Goal: Transaction & Acquisition: Purchase product/service

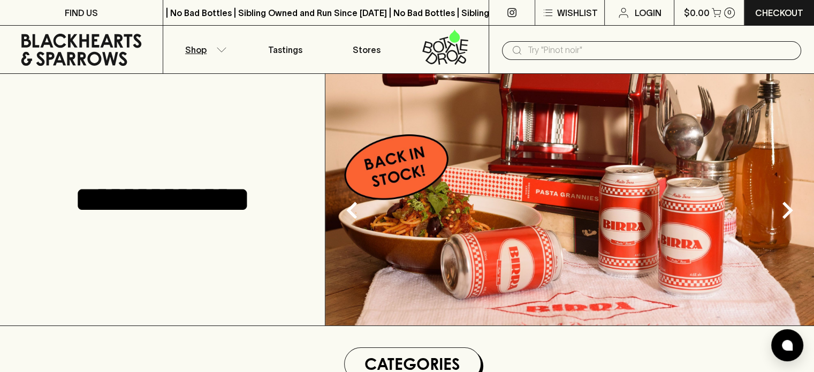
click at [198, 46] on p "Shop" at bounding box center [195, 49] width 21 height 13
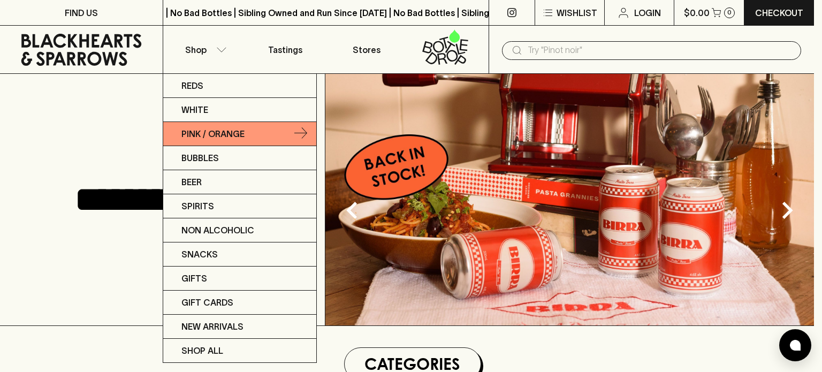
click at [210, 133] on p "Pink / Orange" at bounding box center [212, 133] width 63 height 13
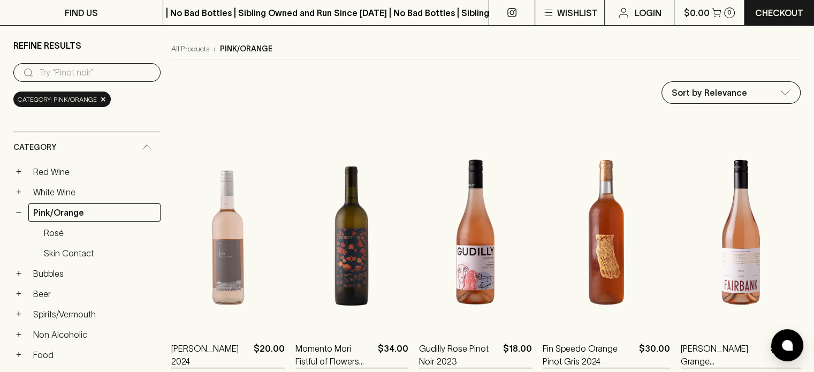
scroll to position [60, 0]
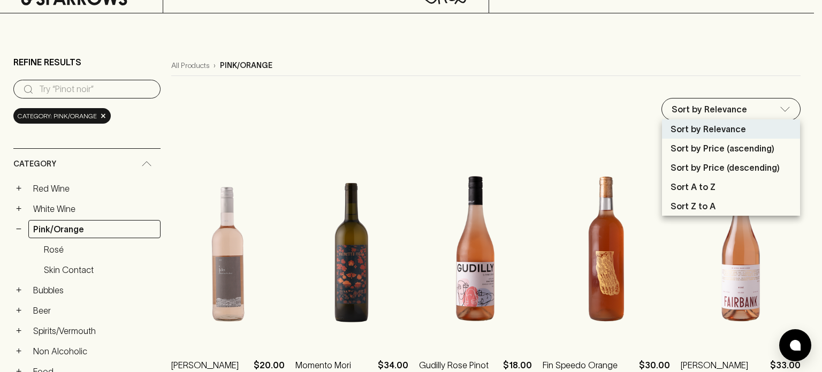
drag, startPoint x: 559, startPoint y: 105, endPoint x: 536, endPoint y: 204, distance: 102.1
click at [548, 120] on div at bounding box center [411, 186] width 822 height 372
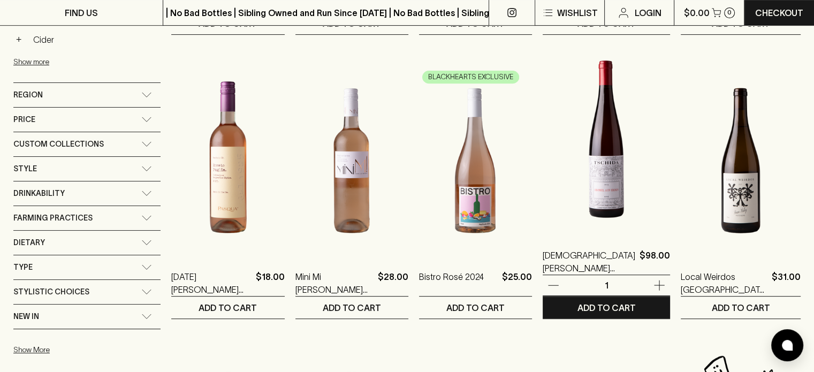
scroll to position [434, 0]
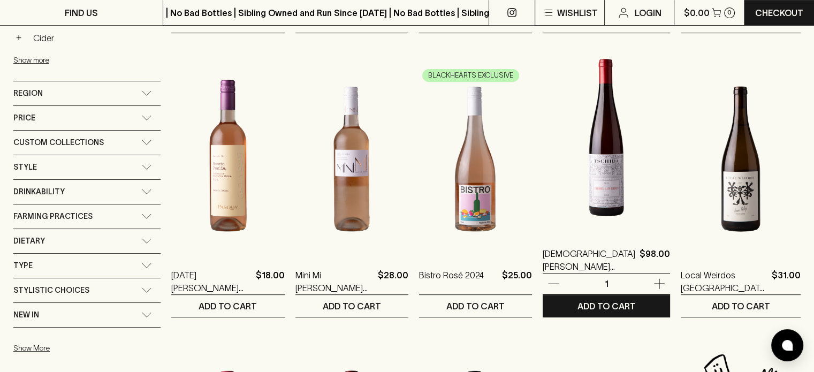
drag, startPoint x: 587, startPoint y: 124, endPoint x: 549, endPoint y: 135, distance: 39.6
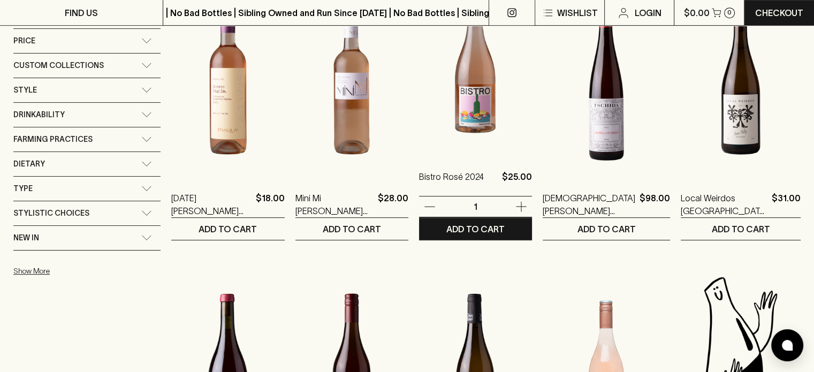
scroll to position [519, 0]
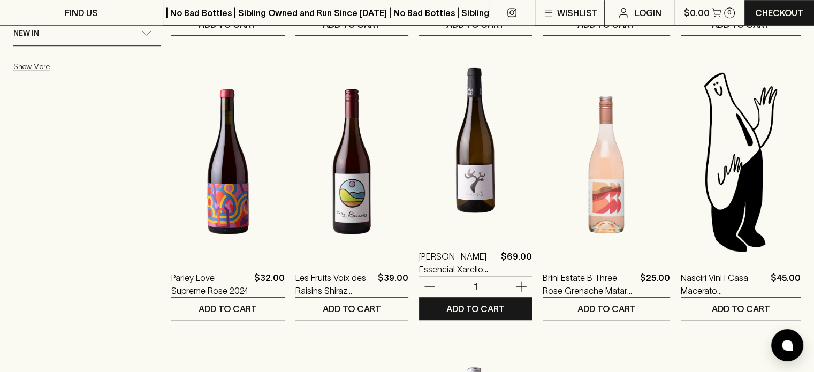
drag, startPoint x: 544, startPoint y: 143, endPoint x: 534, endPoint y: 162, distance: 21.3
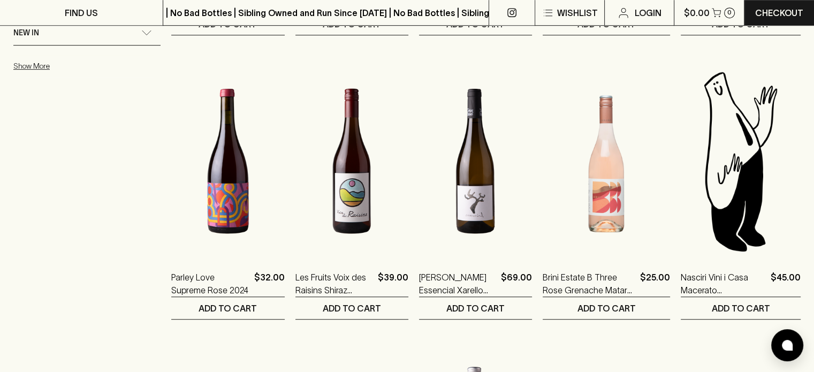
drag, startPoint x: 529, startPoint y: 167, endPoint x: 543, endPoint y: 346, distance: 179.3
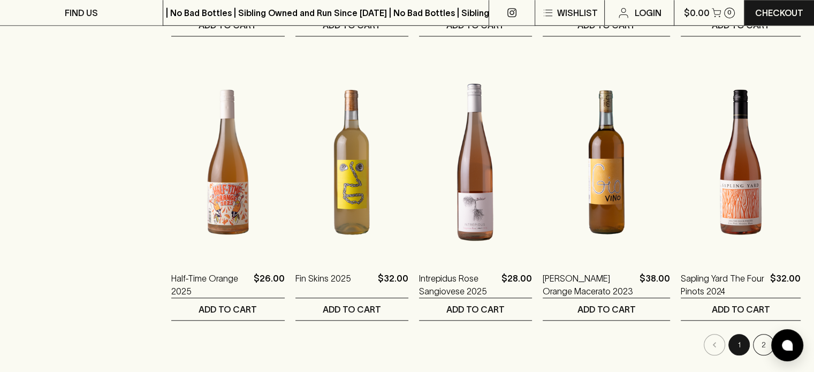
scroll to position [1003, 0]
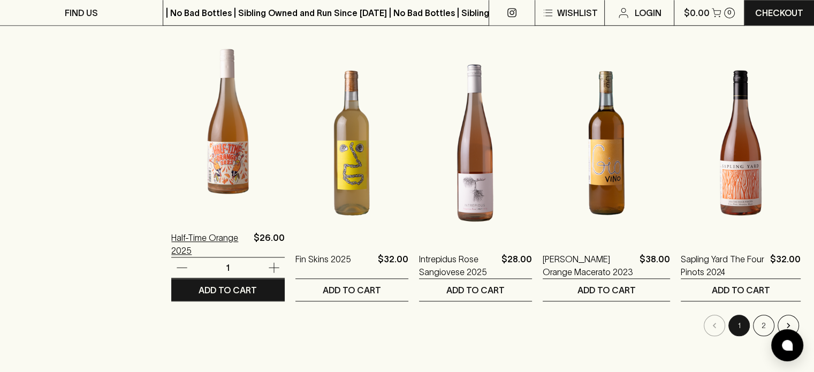
drag, startPoint x: 136, startPoint y: 195, endPoint x: 163, endPoint y: 154, distance: 49.6
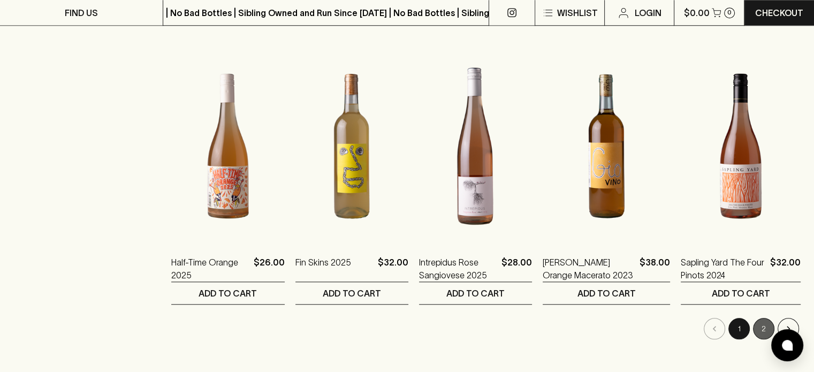
click at [764, 323] on button "2" at bounding box center [763, 328] width 21 height 21
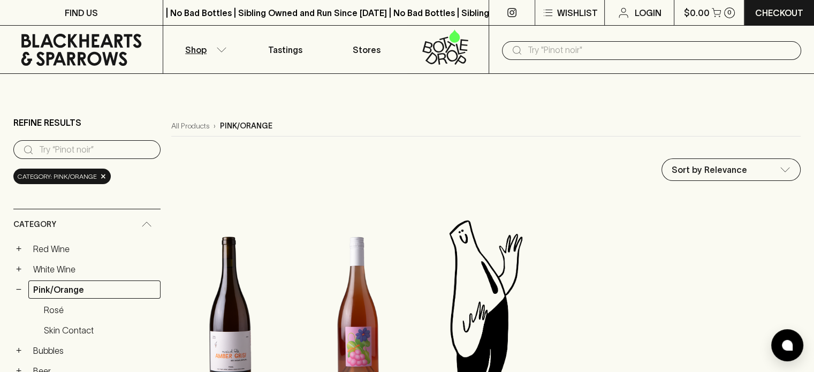
drag, startPoint x: 517, startPoint y: 247, endPoint x: 439, endPoint y: 310, distance: 100.4
drag, startPoint x: 419, startPoint y: 240, endPoint x: 414, endPoint y: 243, distance: 7.0
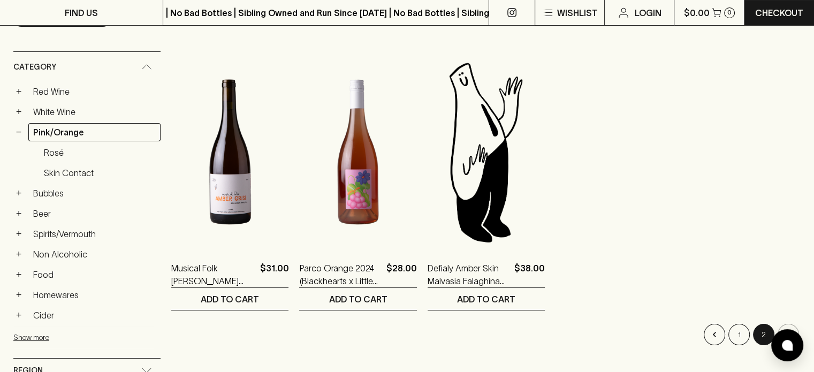
scroll to position [153, 0]
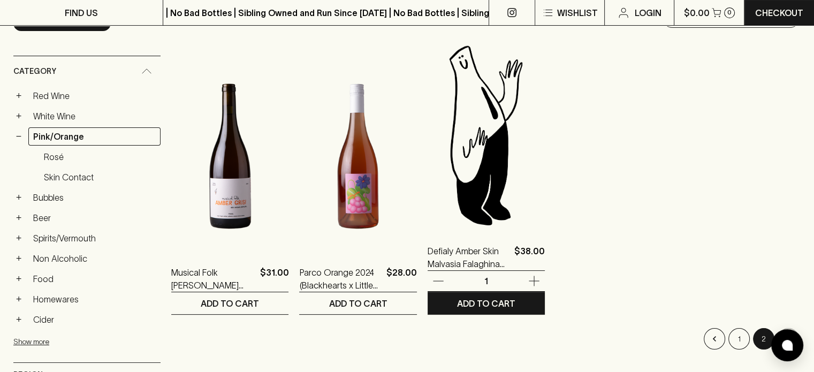
drag, startPoint x: 474, startPoint y: 195, endPoint x: 675, endPoint y: 59, distance: 242.7
click at [676, 57] on ol "Musical Folk Amber Gris 2025 $31.00 1 ADD TO CART Parco Orange 2024 (Blackheart…" at bounding box center [485, 177] width 629 height 273
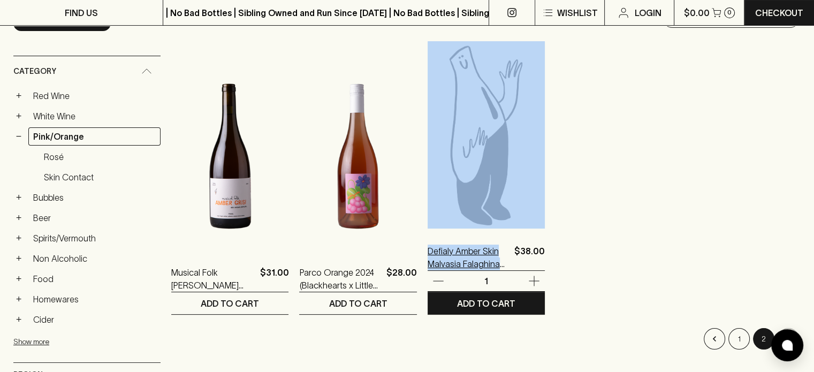
drag, startPoint x: 412, startPoint y: 255, endPoint x: 488, endPoint y: 265, distance: 76.6
click at [488, 265] on ol "Musical Folk Amber Gris 2025 $31.00 1 ADD TO CART Parco Orange 2024 (Blackheart…" at bounding box center [485, 177] width 629 height 273
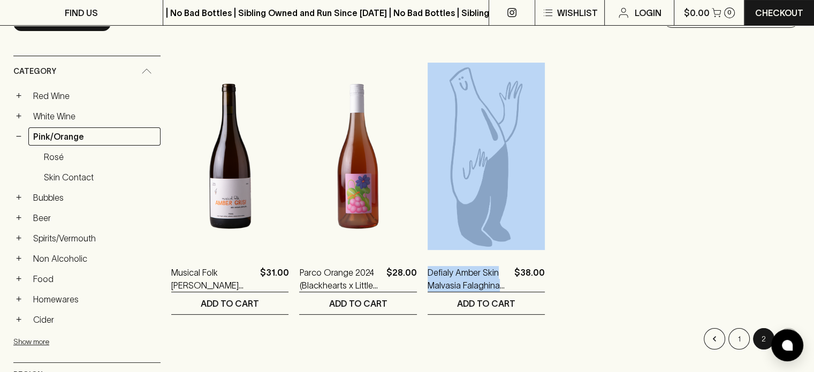
click at [630, 249] on ol "Musical Folk Amber Gris 2025 $31.00 1 ADD TO CART Parco Orange 2024 (Blackheart…" at bounding box center [485, 177] width 629 height 273
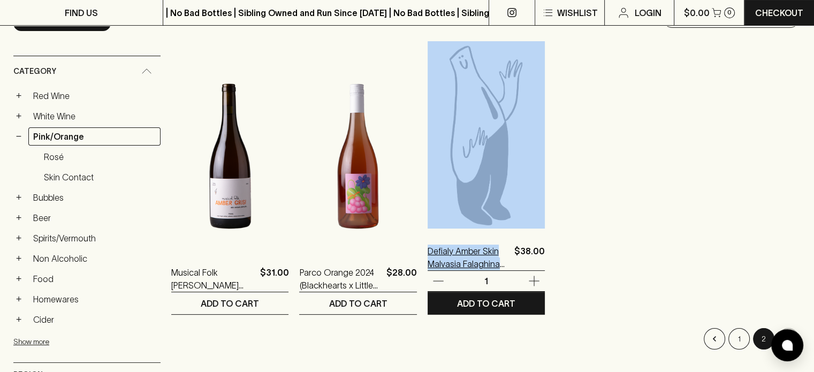
drag, startPoint x: 415, startPoint y: 237, endPoint x: 487, endPoint y: 264, distance: 77.0
click at [487, 264] on ol "Musical Folk Amber Gris 2025 $31.00 1 ADD TO CART Parco Orange 2024 (Blackheart…" at bounding box center [485, 177] width 629 height 273
copy div "Defialy Amber Skin Malvasia Falaghina"
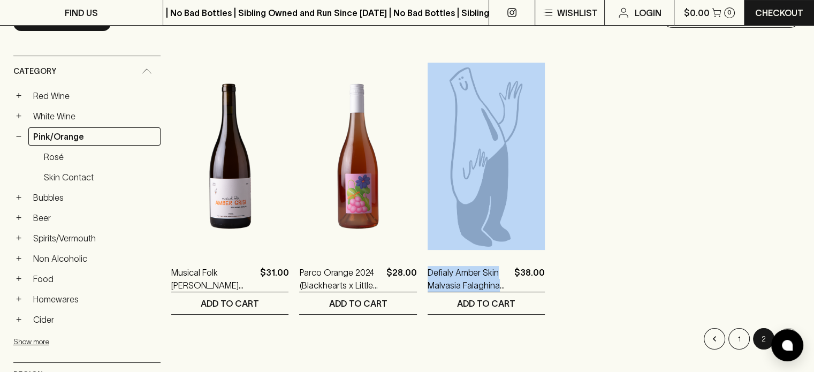
click at [620, 179] on ol "Musical Folk Amber Gris 2025 $31.00 1 ADD TO CART Parco Orange 2024 (Blackheart…" at bounding box center [485, 177] width 629 height 273
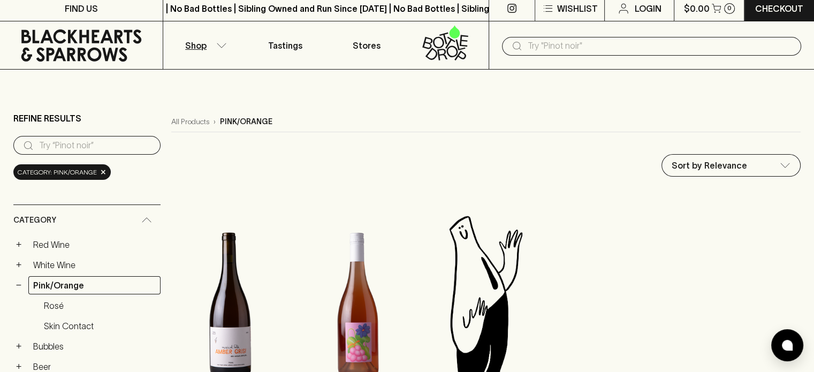
scroll to position [0, 0]
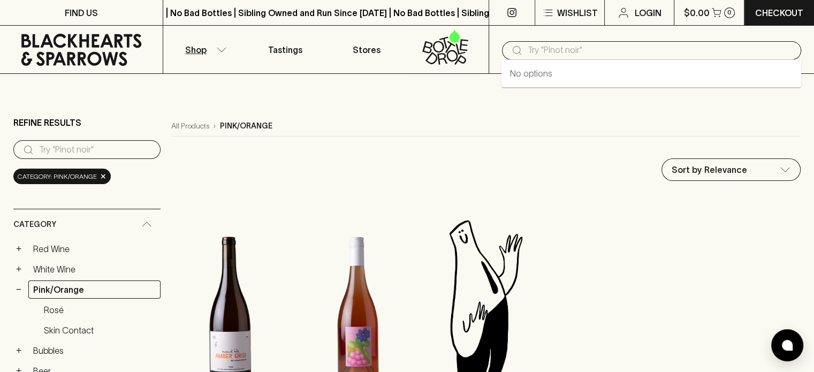
click at [600, 49] on input "text" at bounding box center [659, 50] width 265 height 17
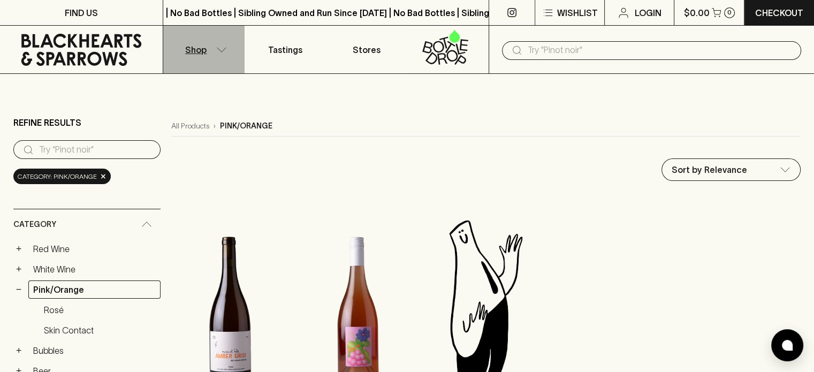
click at [215, 47] on button "Shop" at bounding box center [203, 50] width 81 height 48
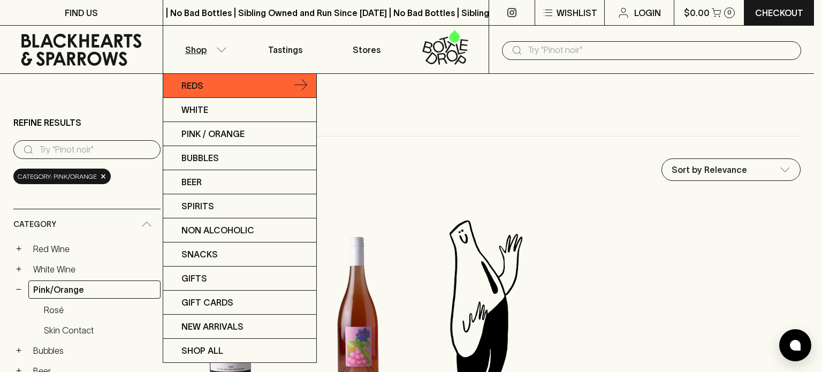
click at [202, 92] on link "Reds" at bounding box center [239, 86] width 153 height 24
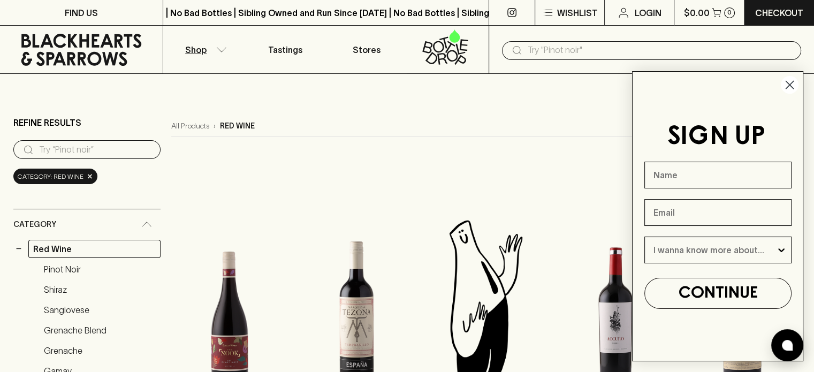
click at [783, 85] on circle "Close dialog" at bounding box center [790, 85] width 18 height 18
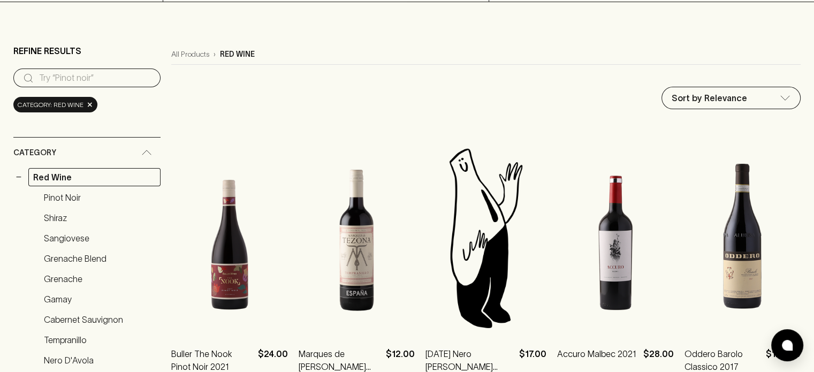
scroll to position [109, 0]
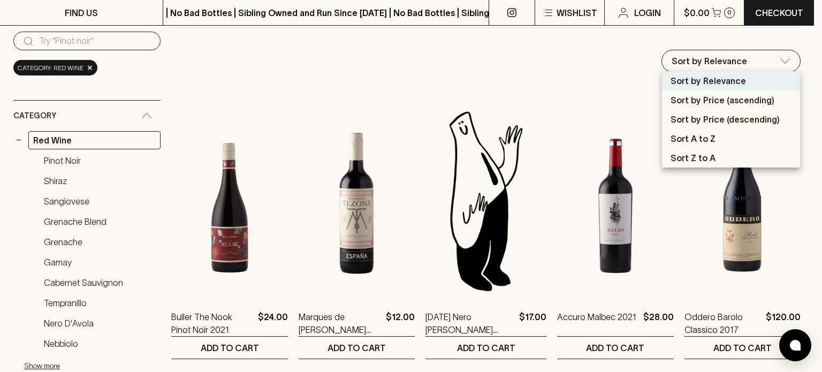
click at [731, 102] on p "Sort by Price (ascending)" at bounding box center [722, 100] width 104 height 13
type input "price:asc"
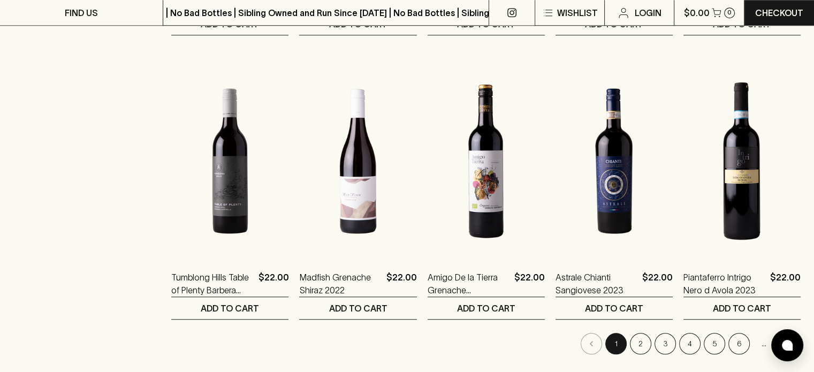
scroll to position [1013, 0]
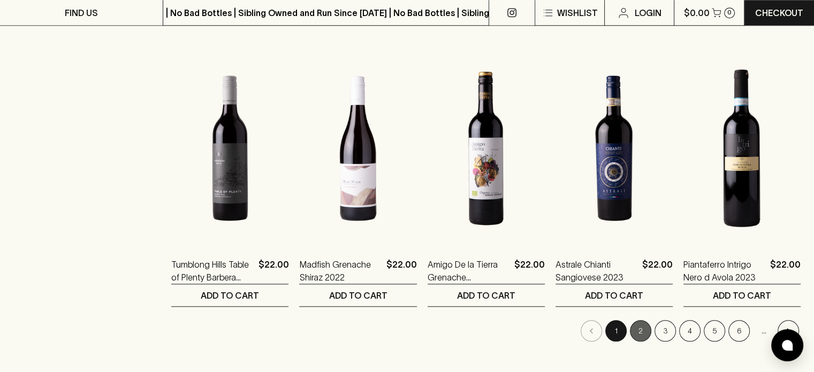
click at [635, 338] on button "2" at bounding box center [640, 330] width 21 height 21
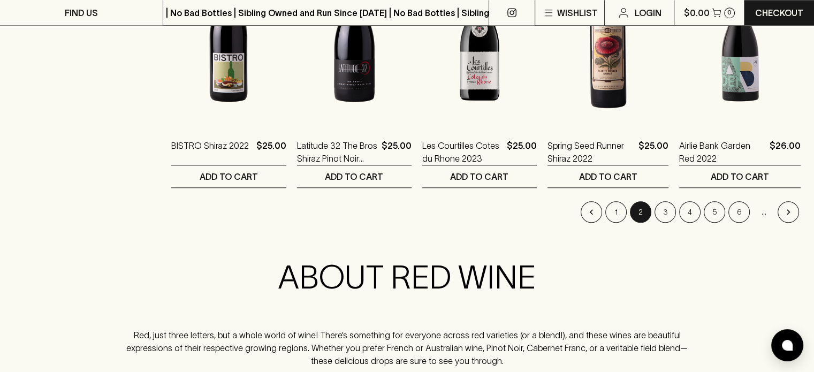
scroll to position [1134, 0]
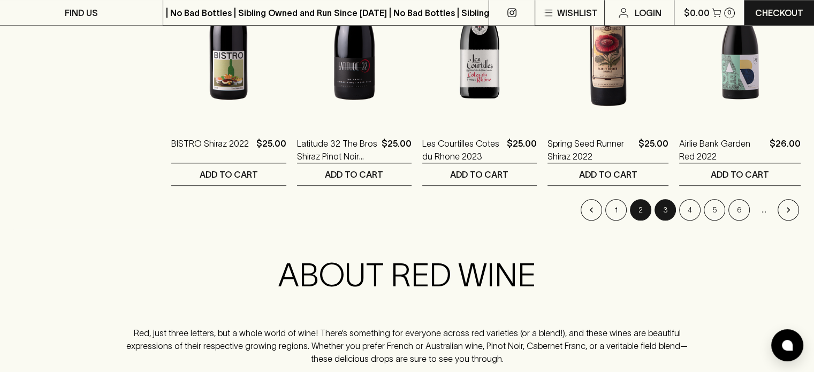
click at [666, 209] on button "3" at bounding box center [664, 209] width 21 height 21
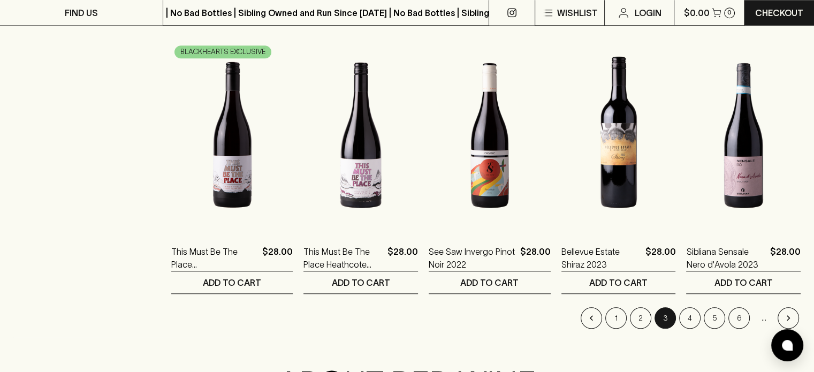
scroll to position [1121, 0]
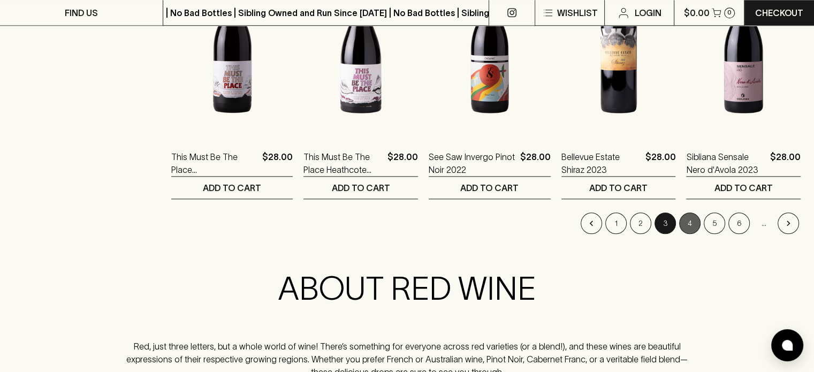
click at [689, 223] on button "4" at bounding box center [689, 222] width 21 height 21
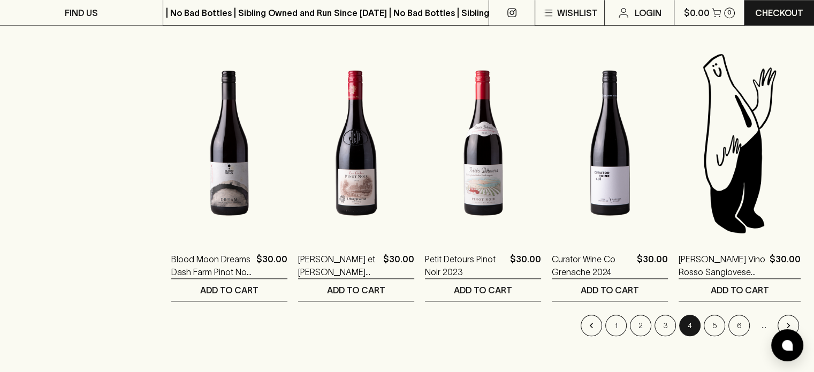
scroll to position [1079, 0]
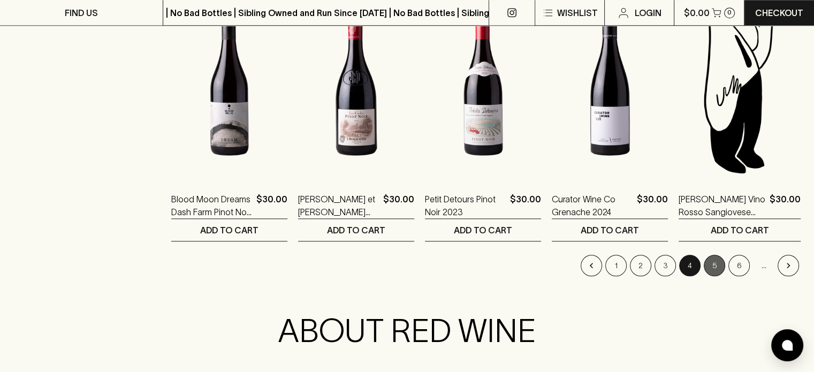
click at [712, 270] on button "5" at bounding box center [713, 265] width 21 height 21
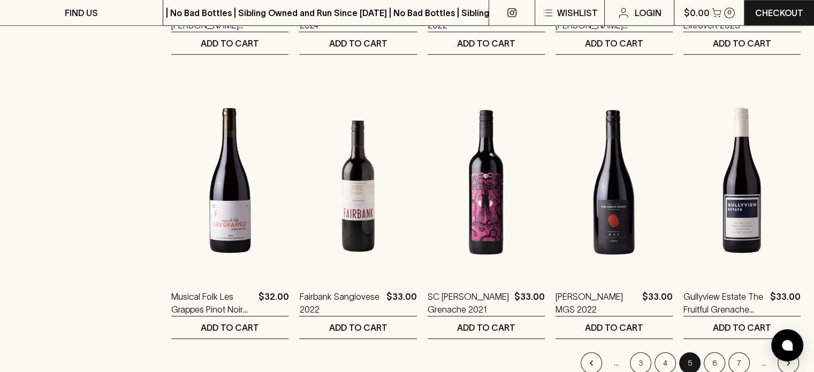
scroll to position [1029, 0]
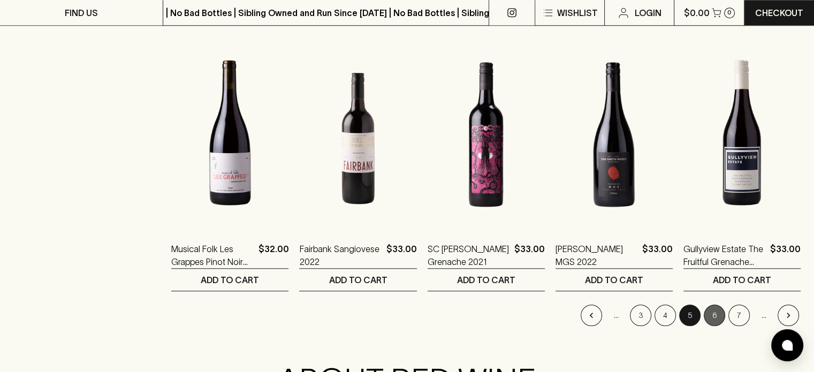
click at [715, 311] on button "6" at bounding box center [713, 314] width 21 height 21
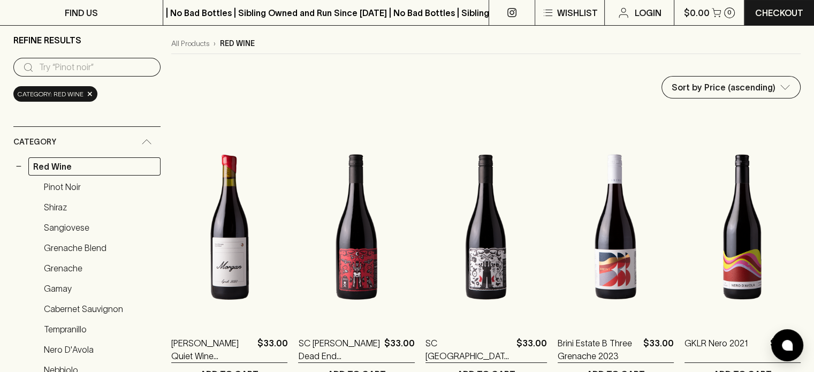
scroll to position [111, 0]
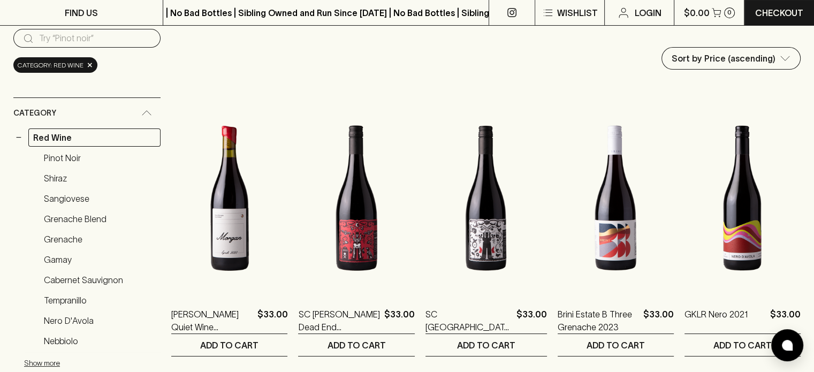
drag, startPoint x: 812, startPoint y: 50, endPoint x: 803, endPoint y: 66, distance: 18.0
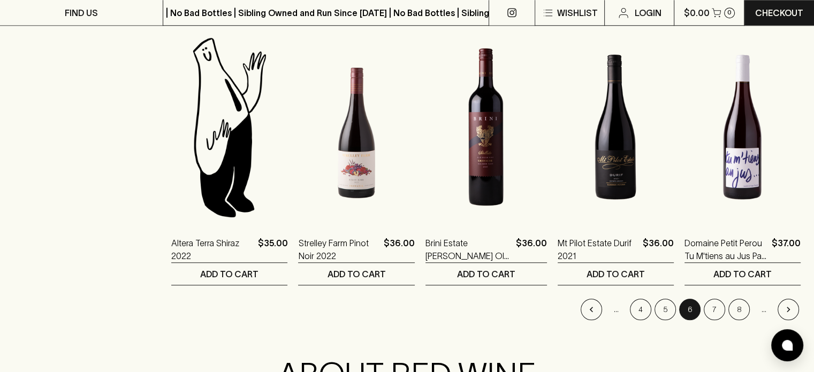
scroll to position [1045, 0]
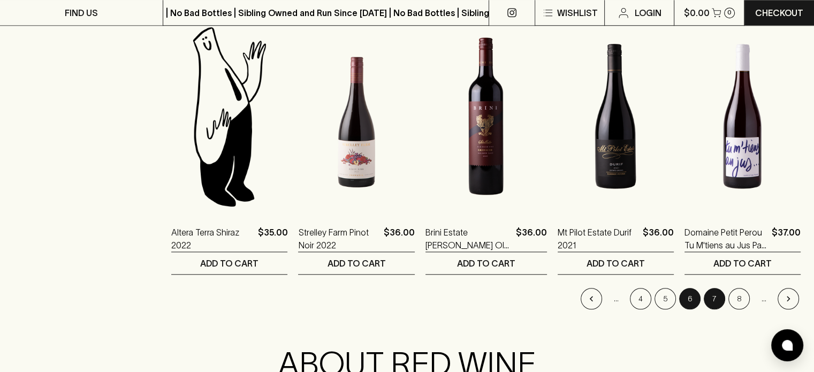
click at [707, 295] on button "7" at bounding box center [713, 298] width 21 height 21
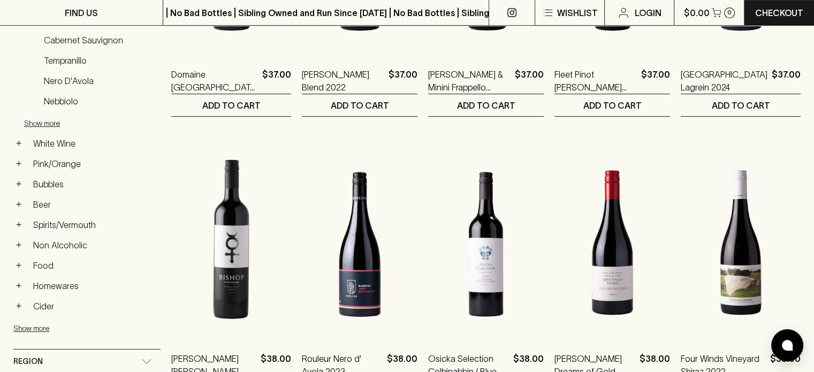
scroll to position [346, 0]
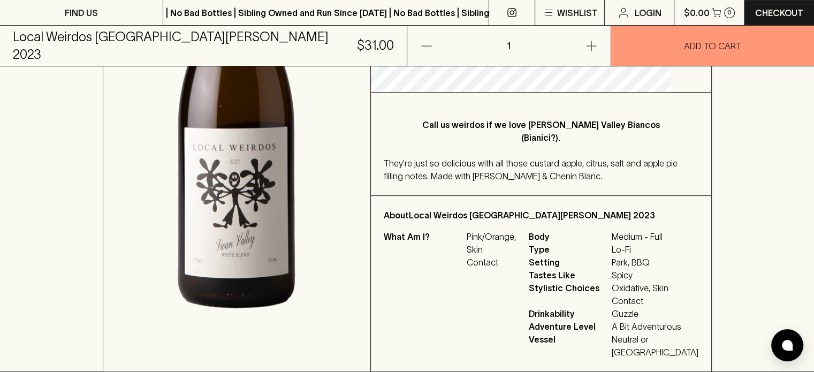
scroll to position [300, 0]
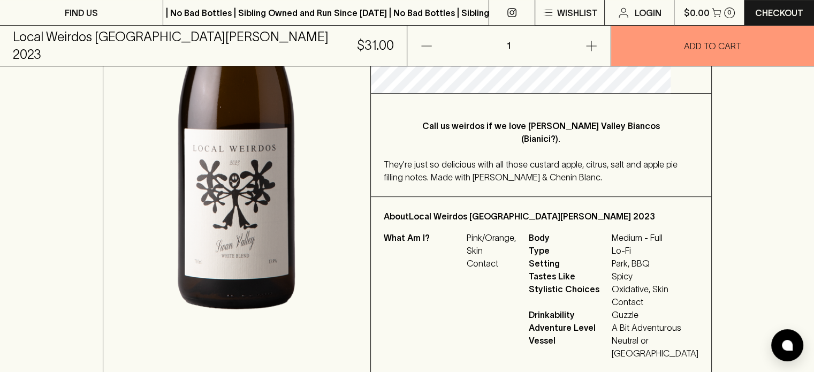
drag, startPoint x: 578, startPoint y: 140, endPoint x: 567, endPoint y: 134, distance: 12.2
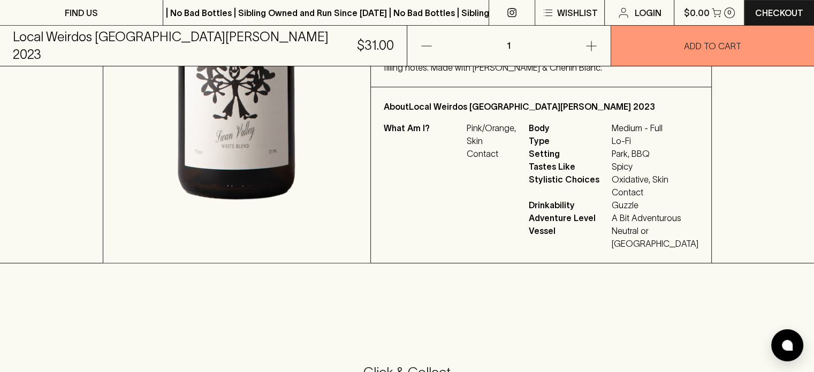
scroll to position [317, 0]
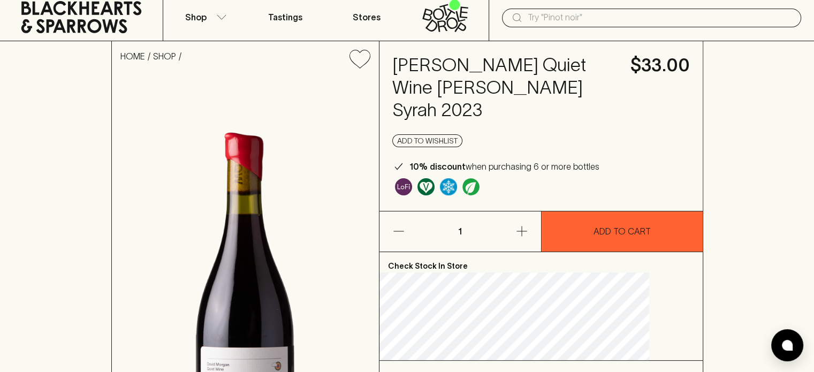
scroll to position [24, 0]
